Goal: Register for event/course

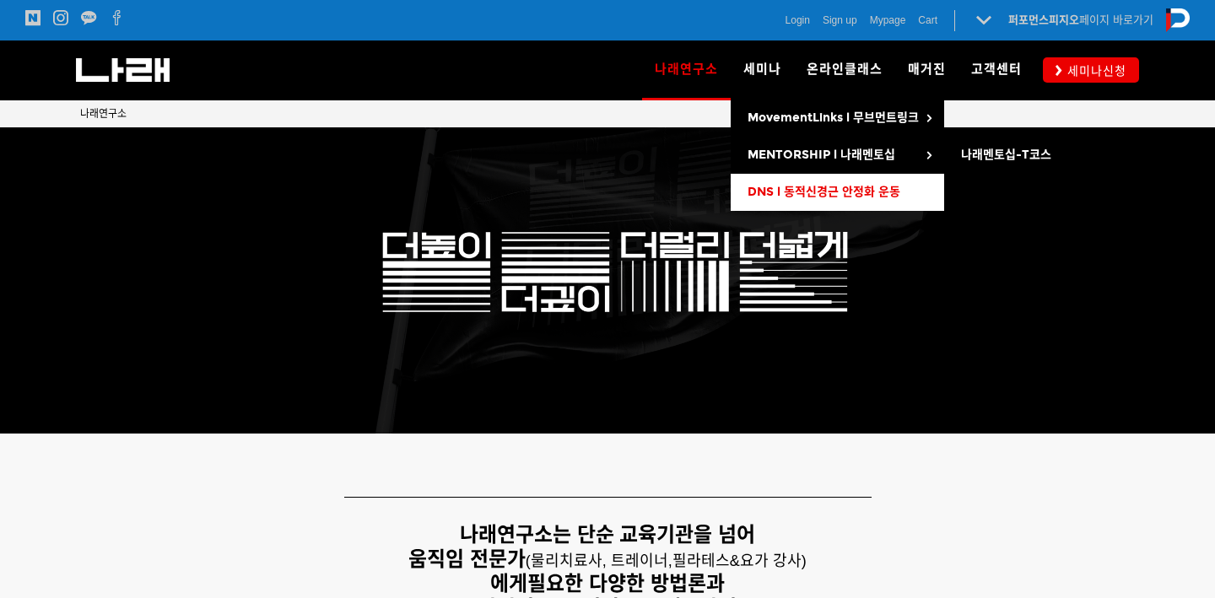
click at [819, 186] on span "DNS l 동적신경근 안정화 운동" at bounding box center [824, 192] width 153 height 14
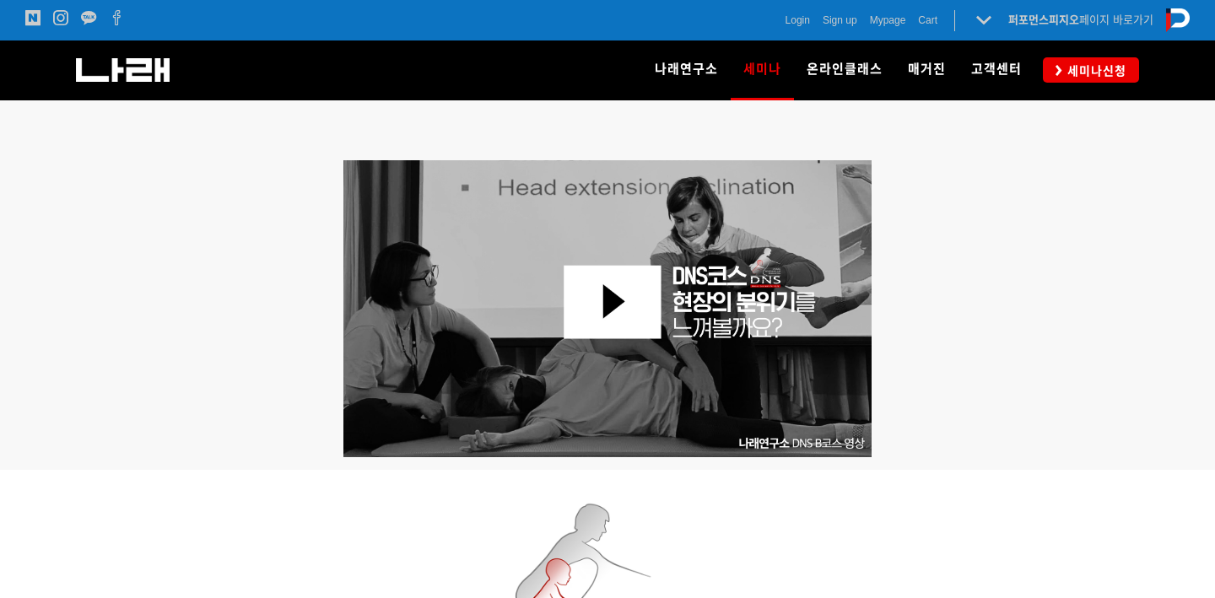
scroll to position [993, 0]
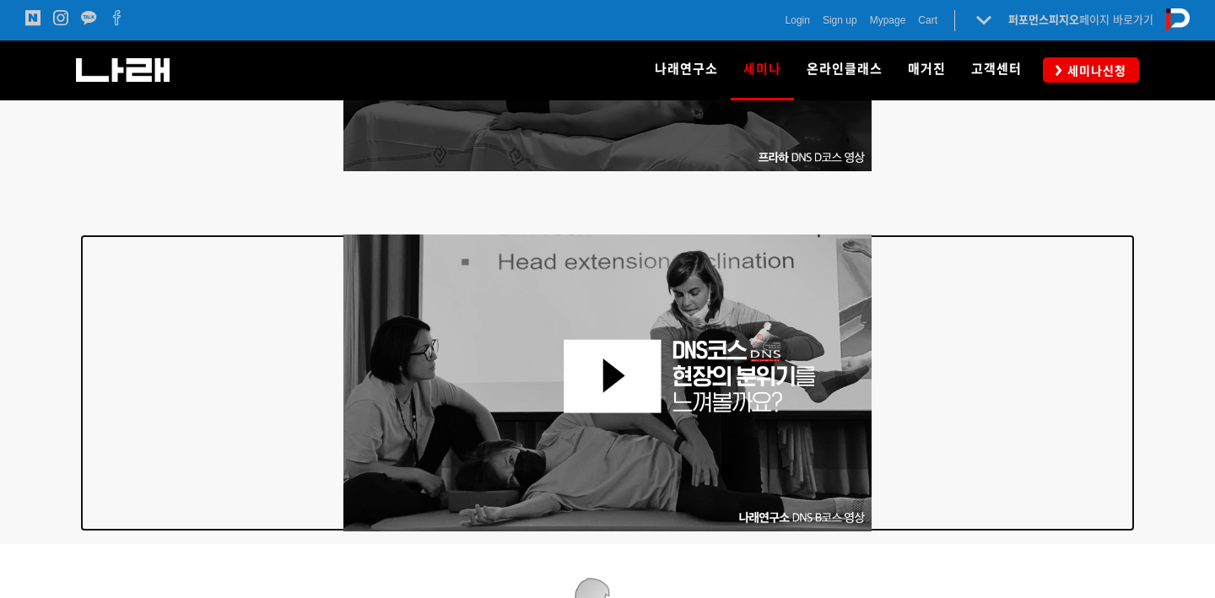
click at [601, 384] on img at bounding box center [607, 383] width 528 height 297
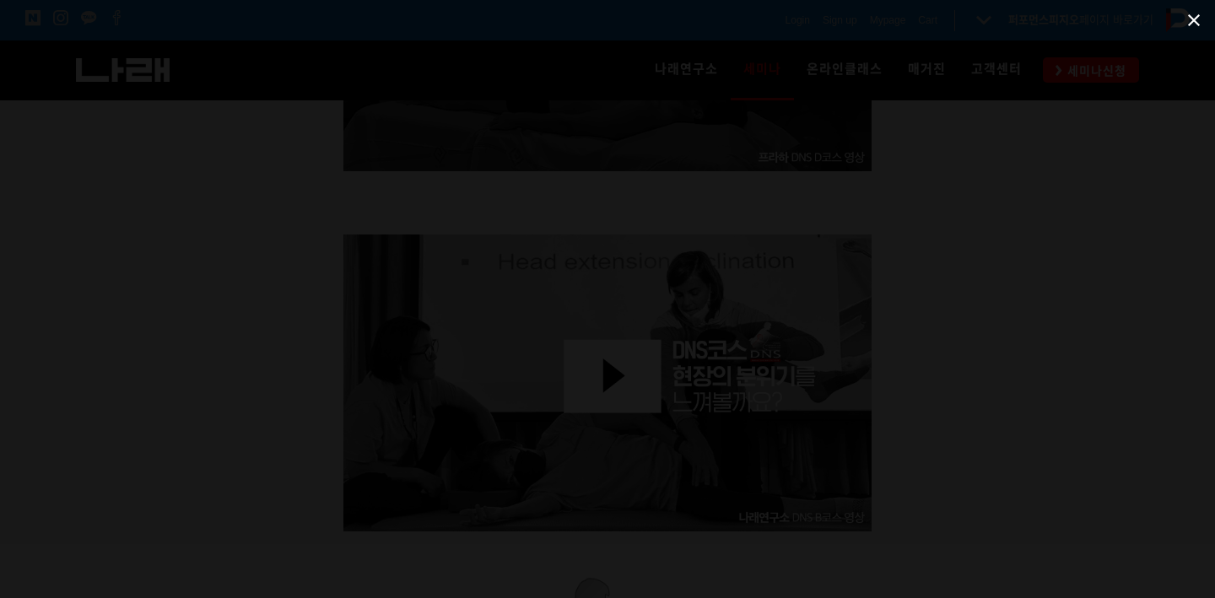
click at [1194, 17] on span at bounding box center [1194, 20] width 42 height 40
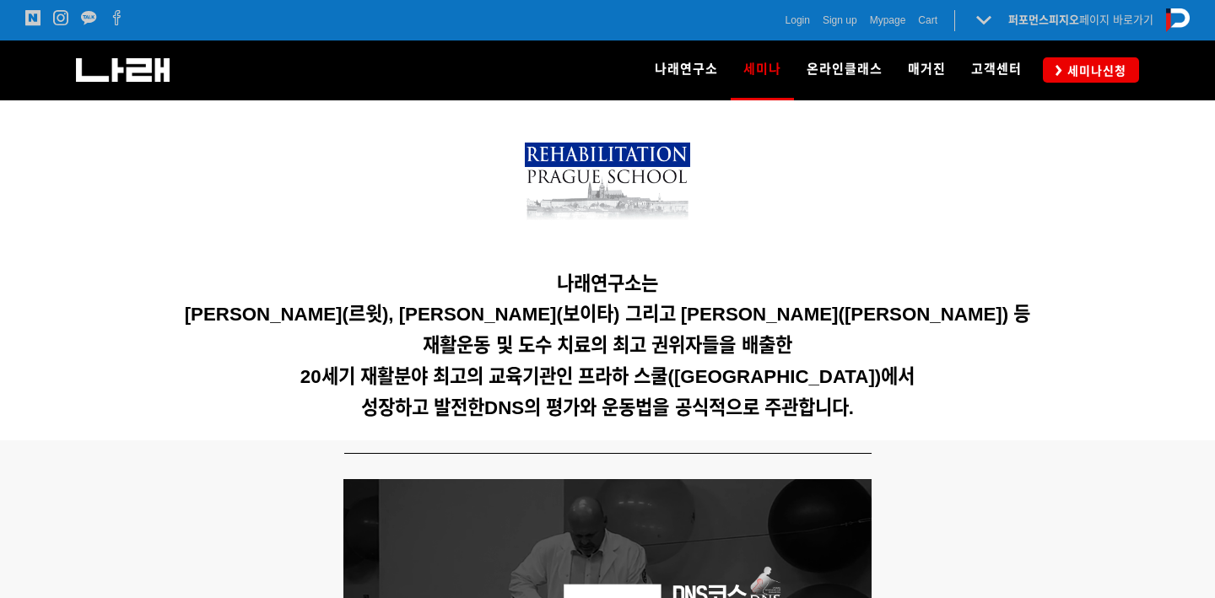
scroll to position [267, 0]
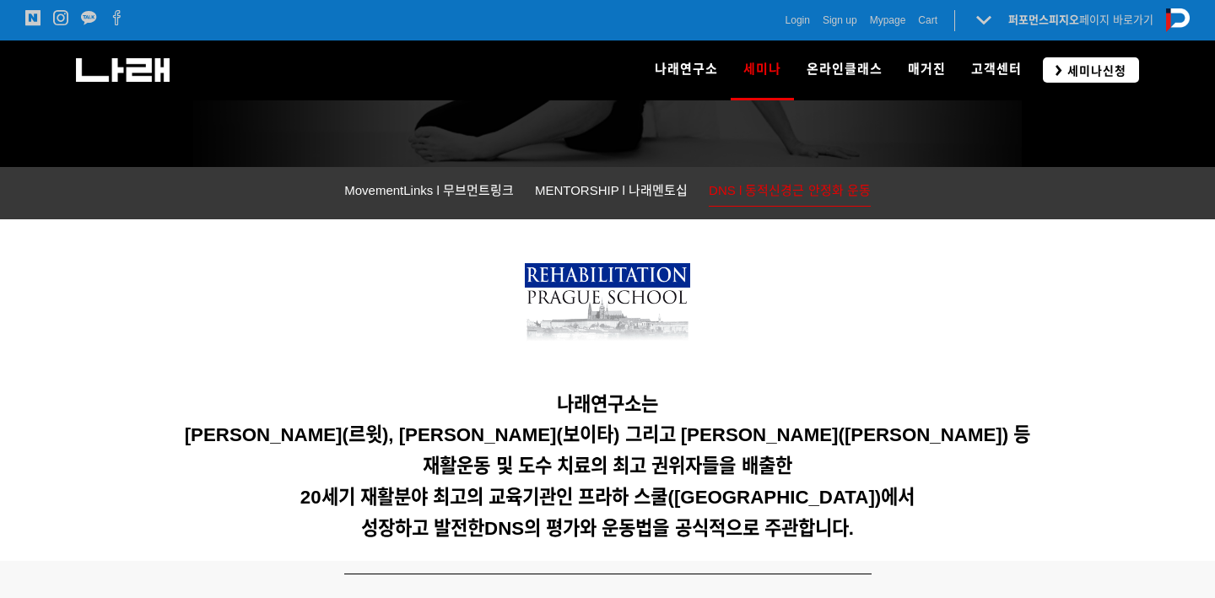
click at [1092, 73] on span "세미나신청" at bounding box center [1094, 70] width 64 height 17
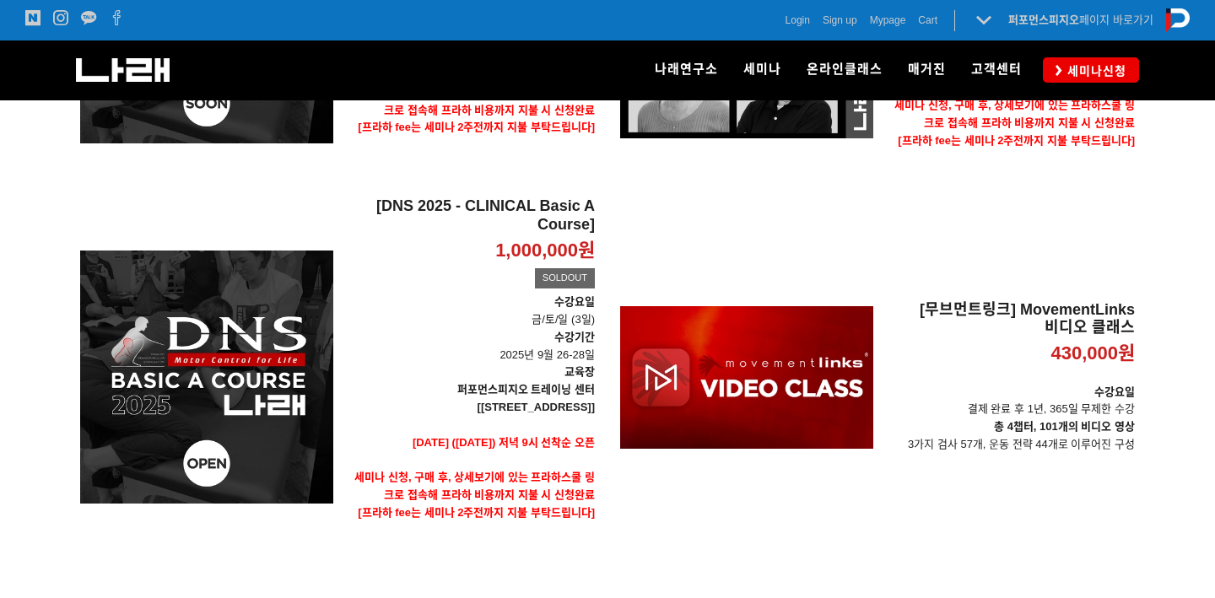
scroll to position [413, 0]
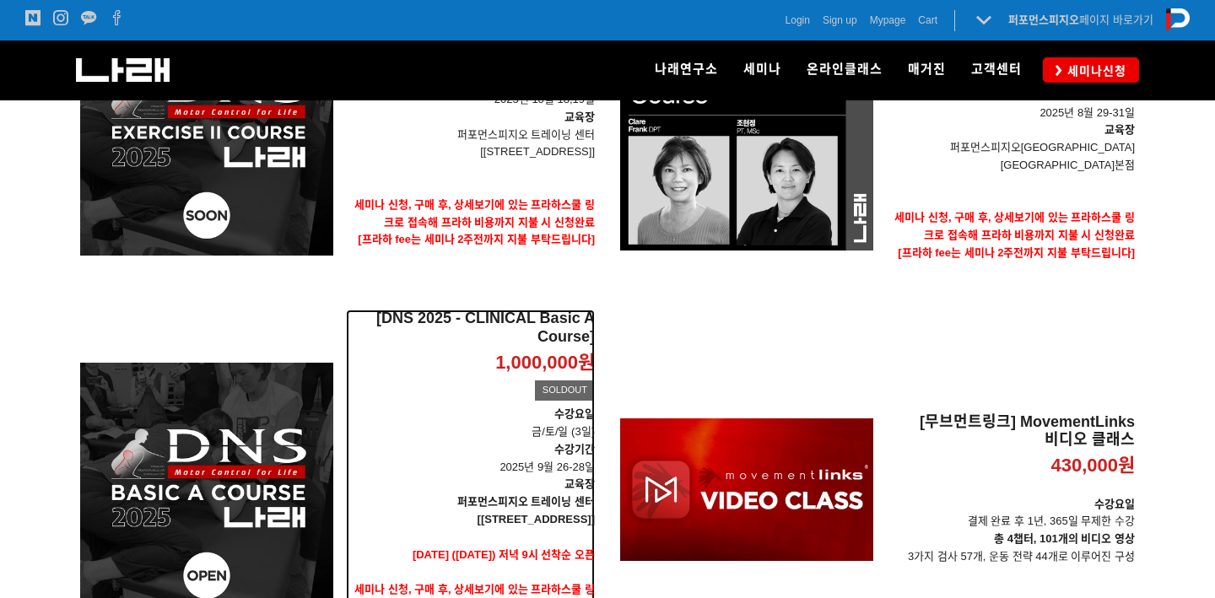
click at [559, 310] on h2 "[DNS 2025 - CLINICAL Basic A Course]" at bounding box center [470, 328] width 249 height 36
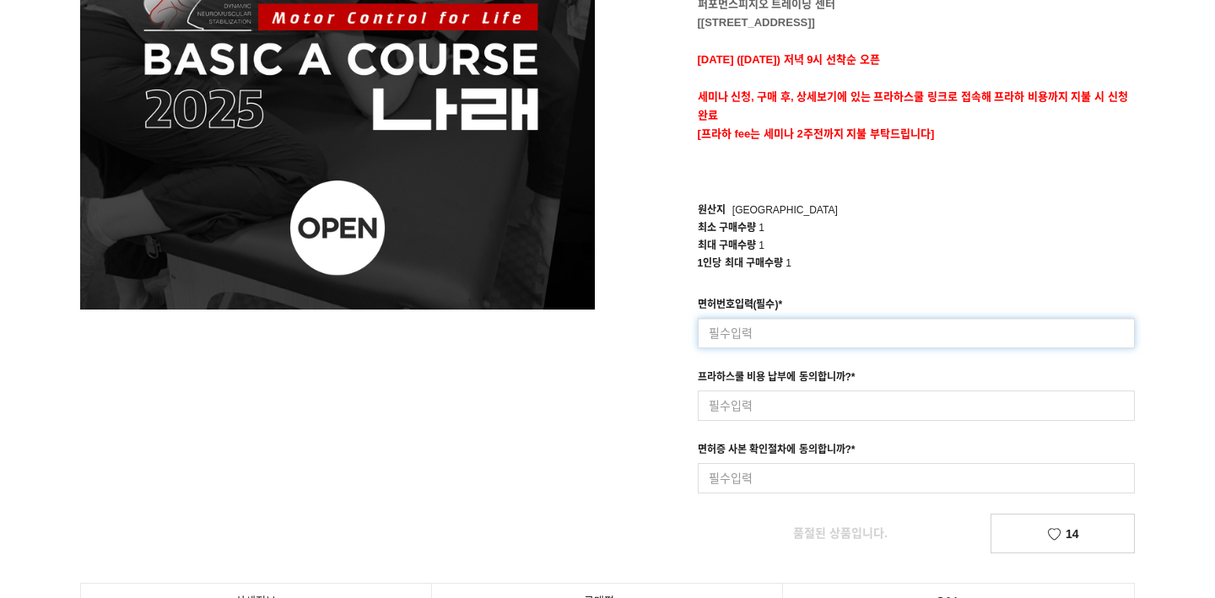
click at [764, 347] on input at bounding box center [917, 333] width 438 height 30
click at [755, 402] on input at bounding box center [917, 406] width 438 height 30
click at [732, 474] on input at bounding box center [917, 478] width 438 height 30
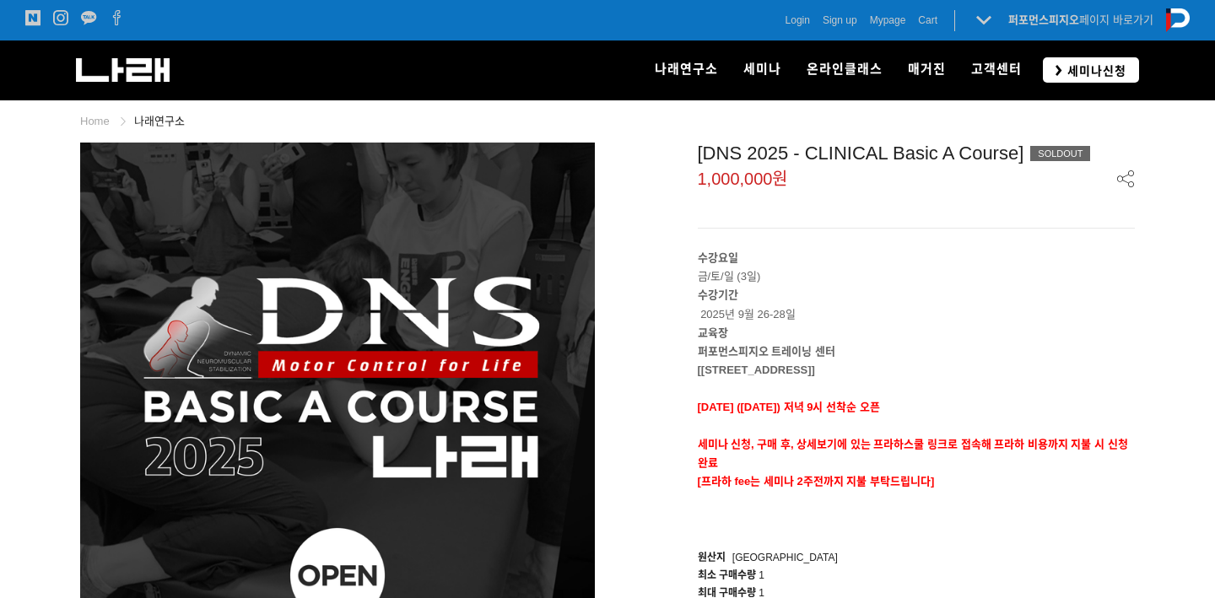
click at [1065, 76] on span "세미나신청" at bounding box center [1094, 70] width 64 height 17
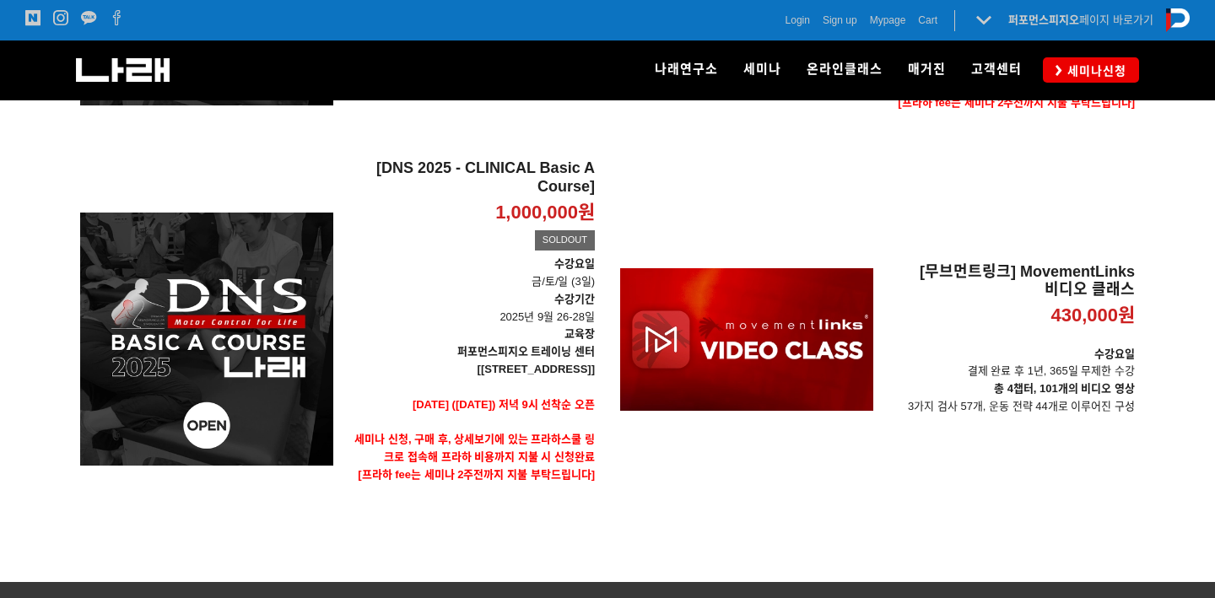
scroll to position [549, 0]
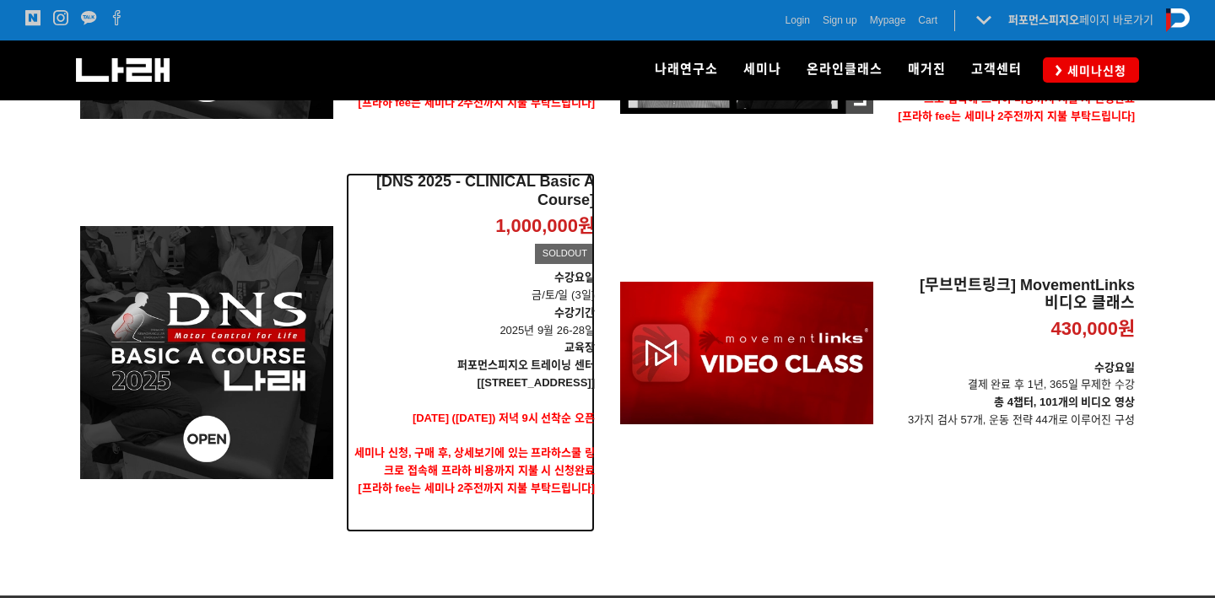
click at [579, 190] on h2 "[DNS 2025 - CLINICAL Basic A Course]" at bounding box center [470, 191] width 249 height 36
